Goal: Book appointment/travel/reservation

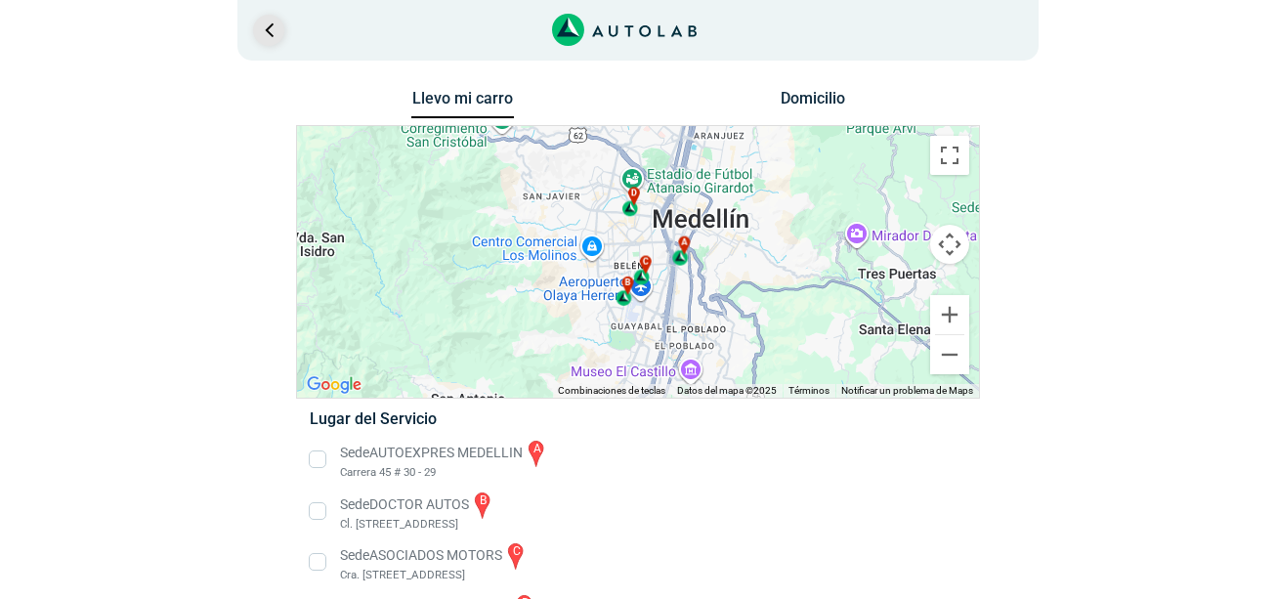
click at [270, 23] on link "Ir al paso anterior" at bounding box center [268, 30] width 31 height 31
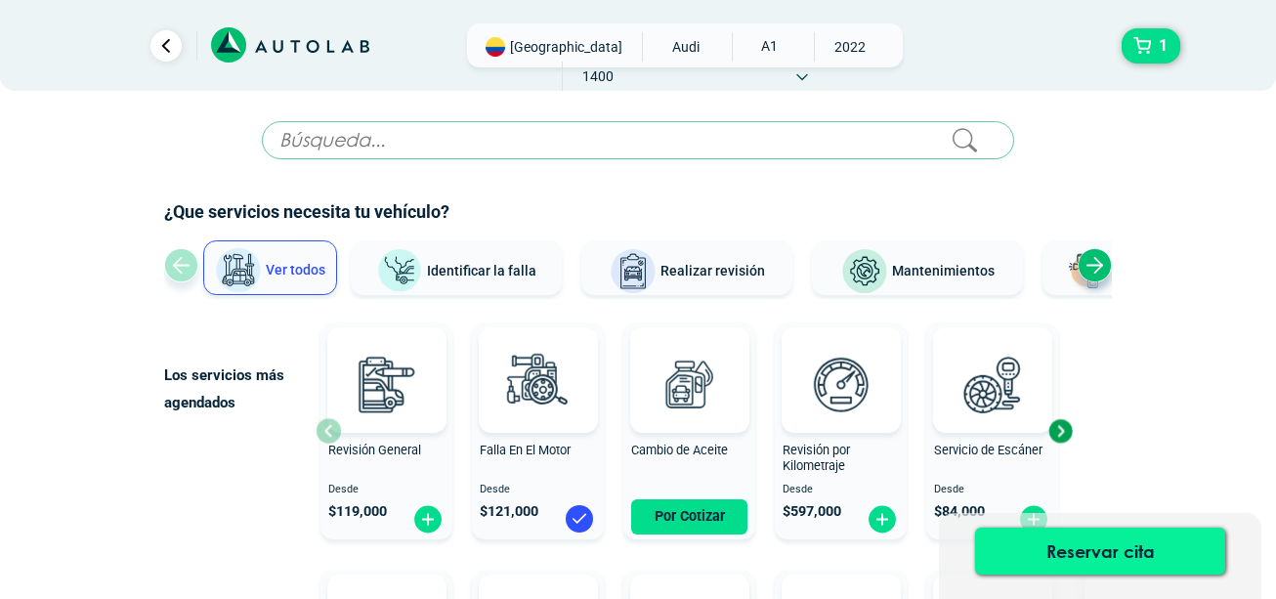
click at [1158, 543] on button "Reservar cita" at bounding box center [1100, 550] width 250 height 47
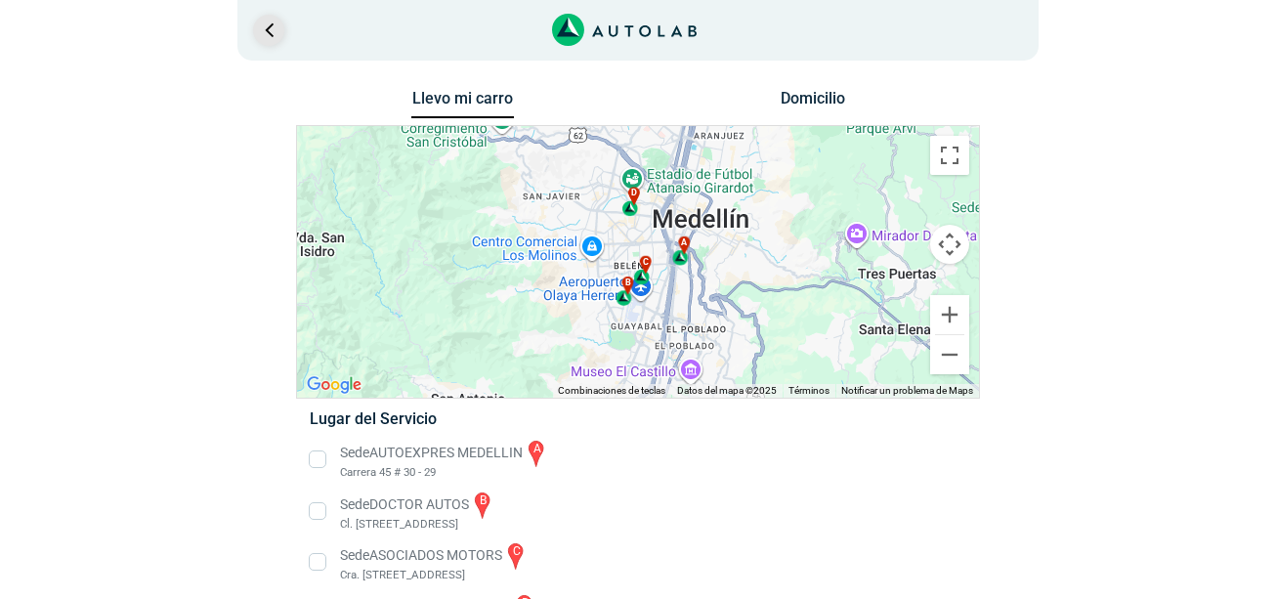
click at [261, 35] on link "Ir al paso anterior" at bounding box center [268, 30] width 31 height 31
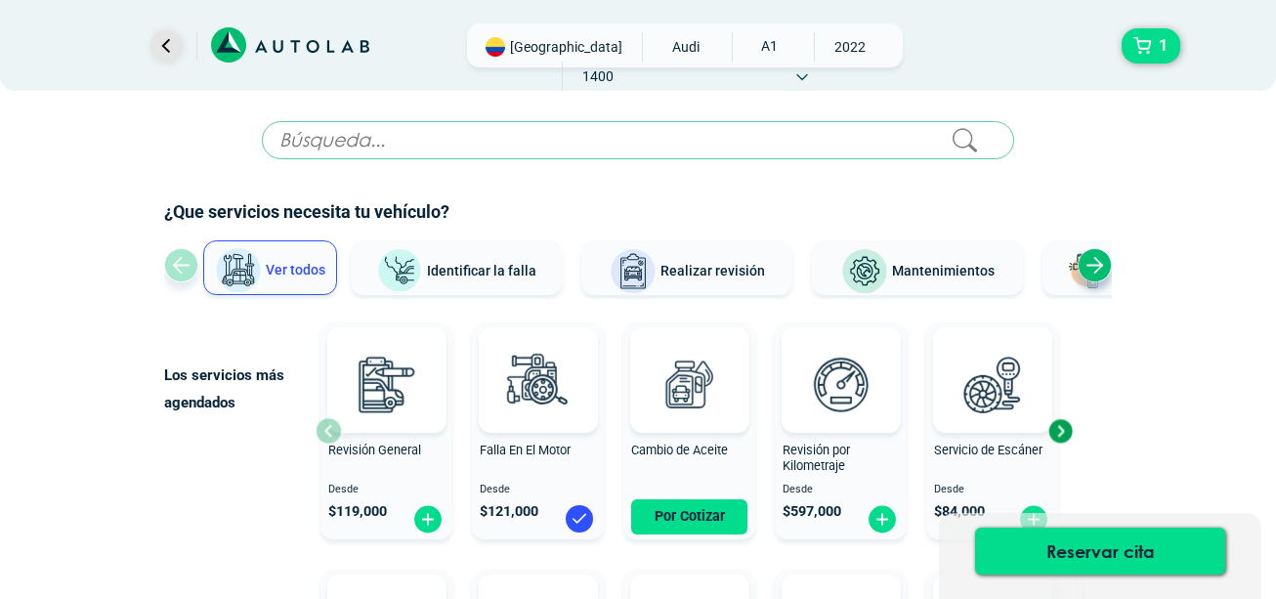
click at [169, 52] on link "Ir al paso anterior" at bounding box center [165, 45] width 31 height 31
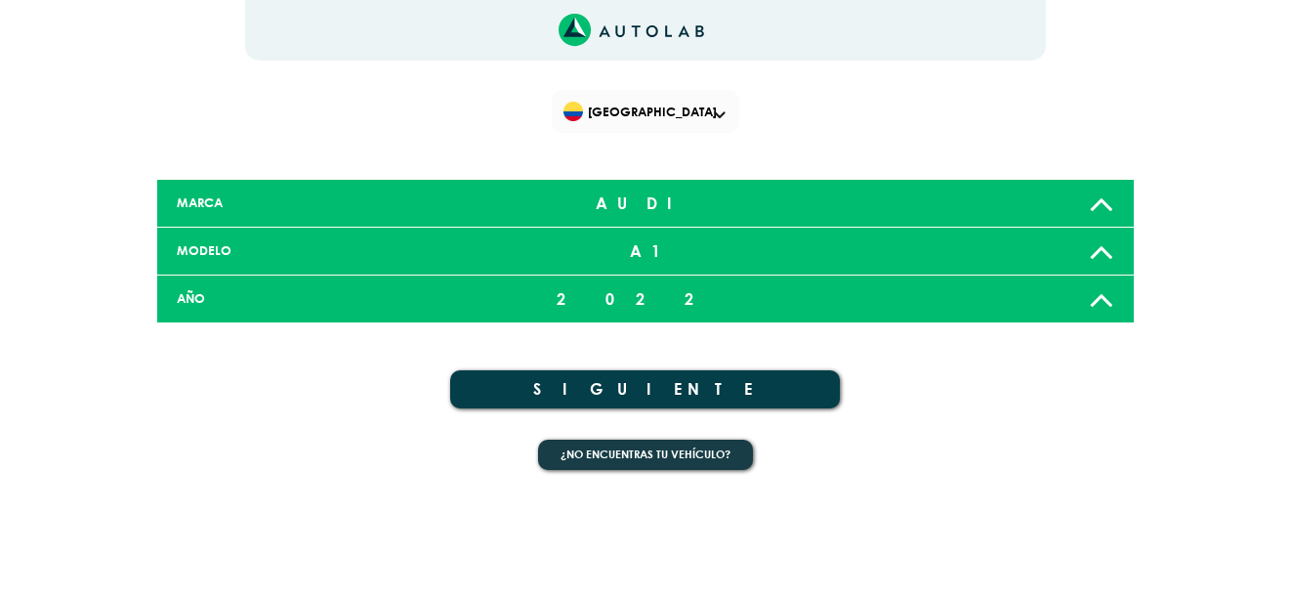
click at [169, 52] on div "1 [GEOGRAPHIC_DATA] ×" at bounding box center [646, 246] width 1172 height 493
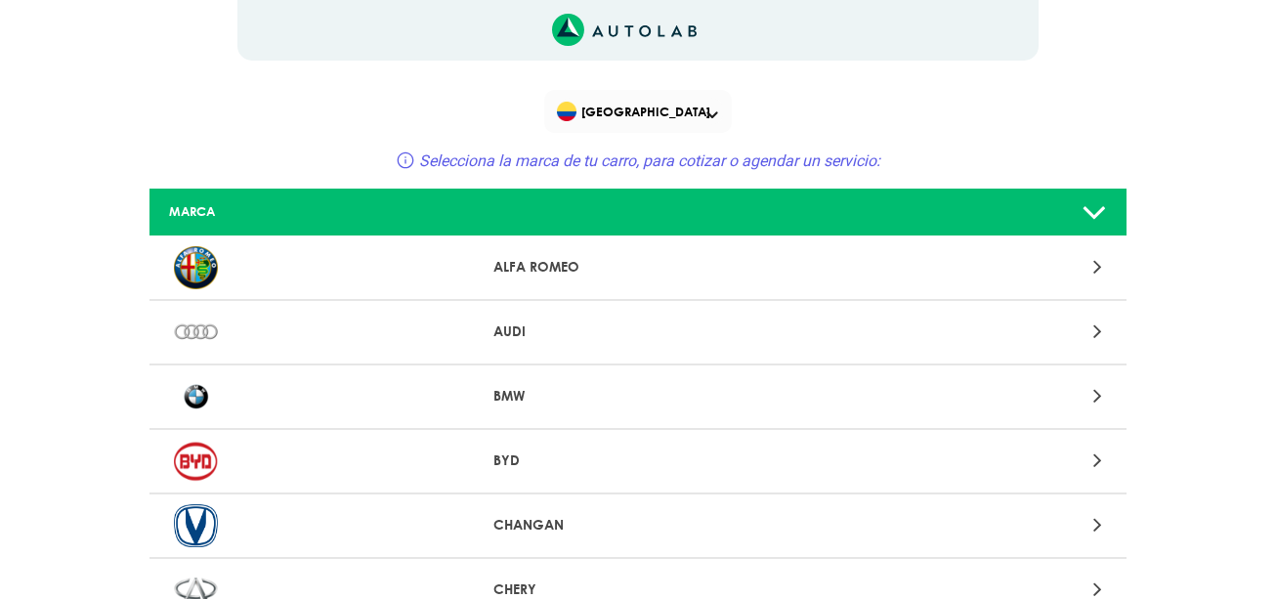
click at [636, 37] on icon "Link al sitio de autolab" at bounding box center [625, 30] width 146 height 33
